Goal: Connect with others: Establish contact or relationships with other users

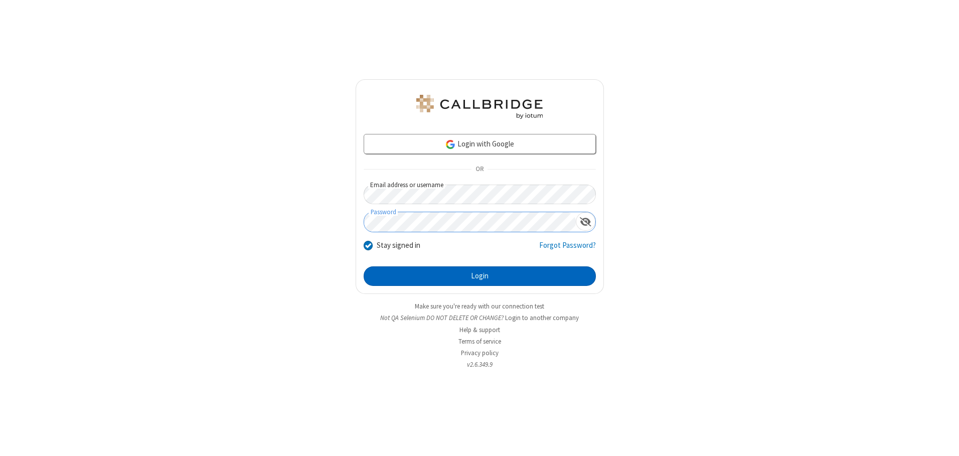
click at [480, 276] on button "Login" at bounding box center [480, 276] width 232 height 20
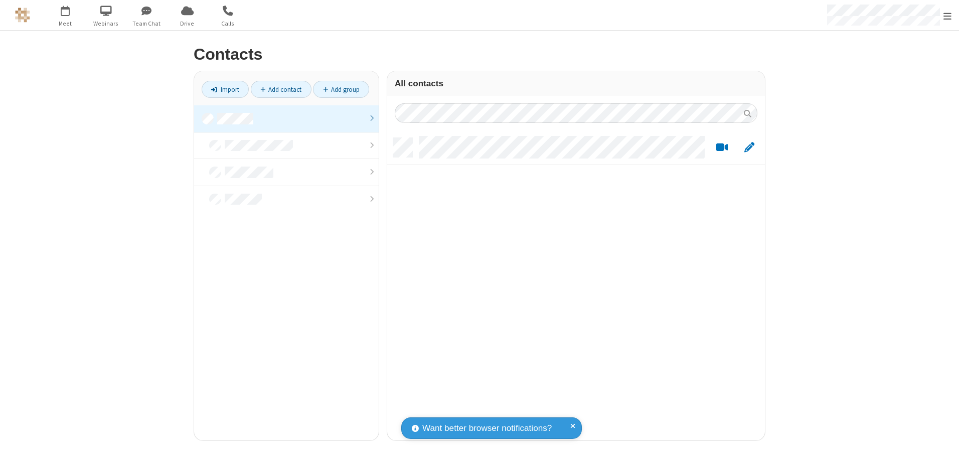
scroll to position [302, 370]
click at [286, 118] on link at bounding box center [286, 118] width 185 height 27
click at [281, 89] on link "Add contact" at bounding box center [281, 89] width 61 height 17
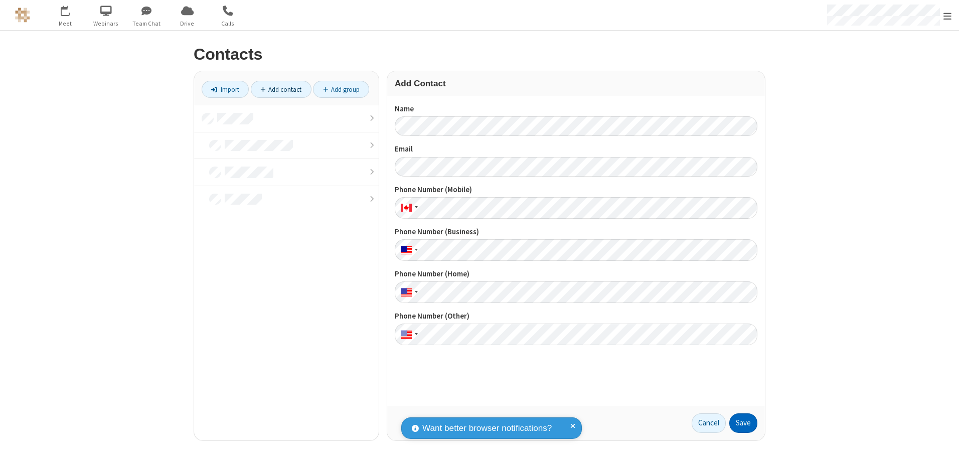
click at [743, 423] on button "Save" at bounding box center [743, 423] width 28 height 20
